Goal: Find specific page/section: Find specific page/section

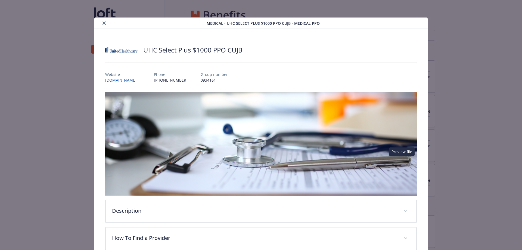
scroll to position [304, 0]
